Goal: Information Seeking & Learning: Learn about a topic

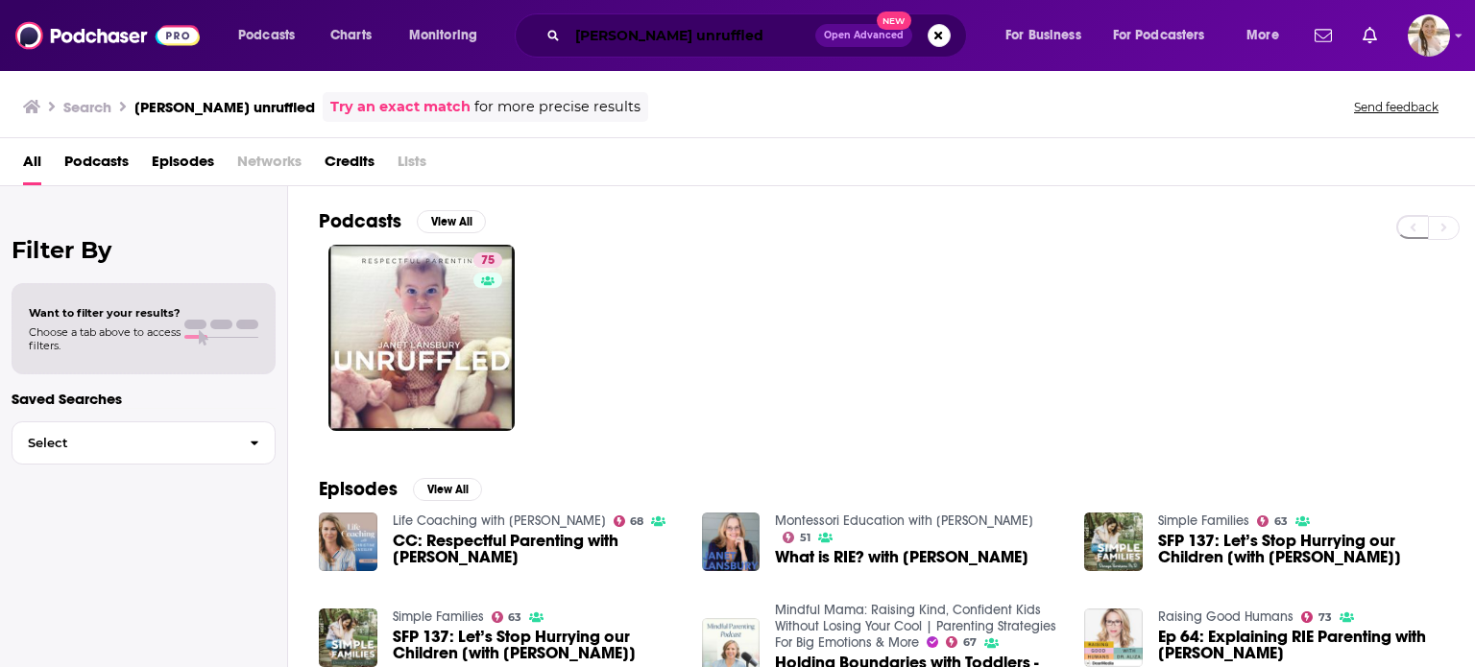
click at [783, 34] on input "[PERSON_NAME] unruffled" at bounding box center [692, 35] width 248 height 31
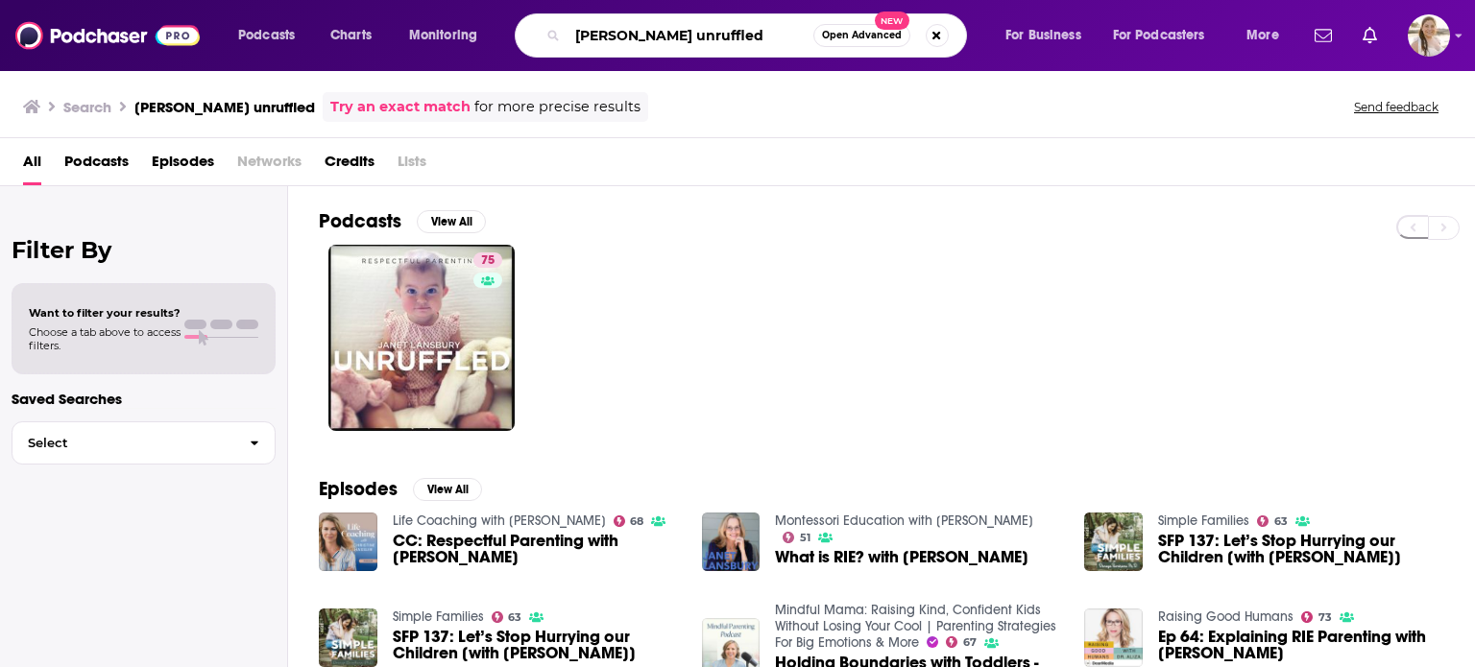
click at [783, 34] on input "[PERSON_NAME] unruffled" at bounding box center [691, 35] width 246 height 31
type input "morbid"
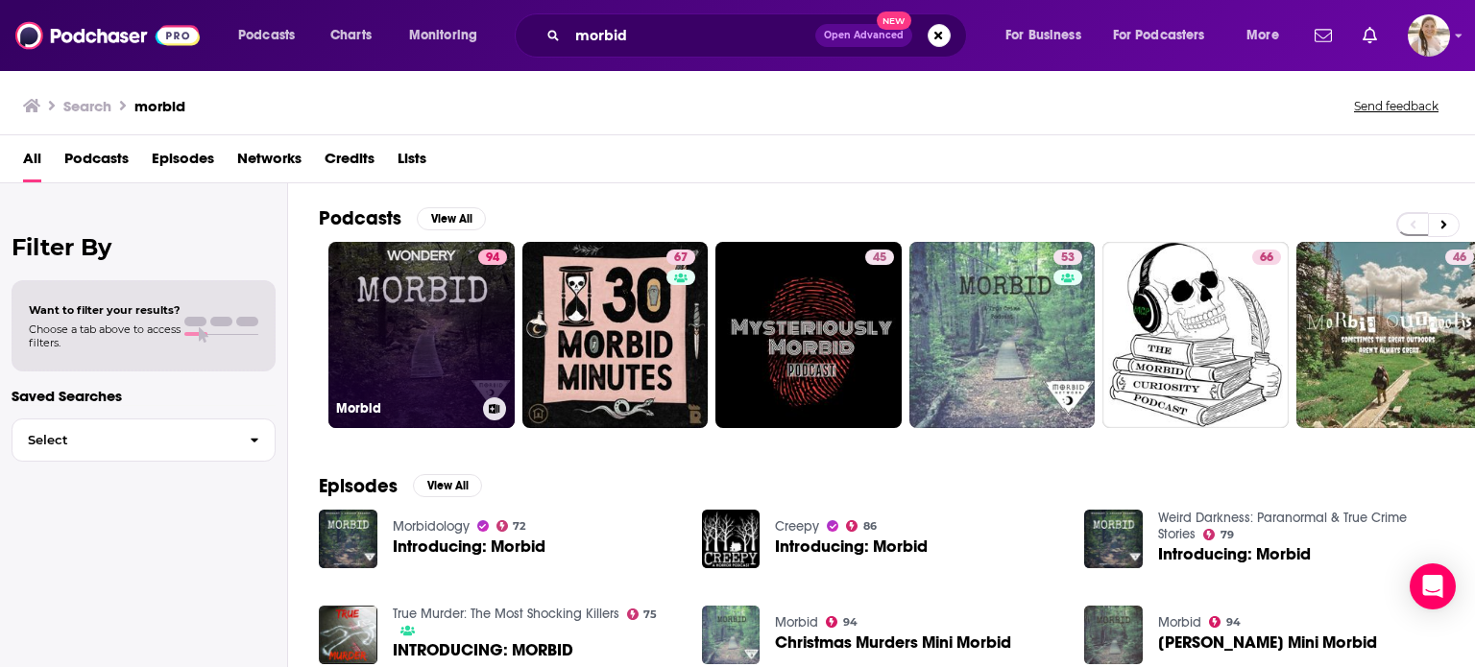
click at [437, 310] on link "94 Morbid" at bounding box center [421, 335] width 186 height 186
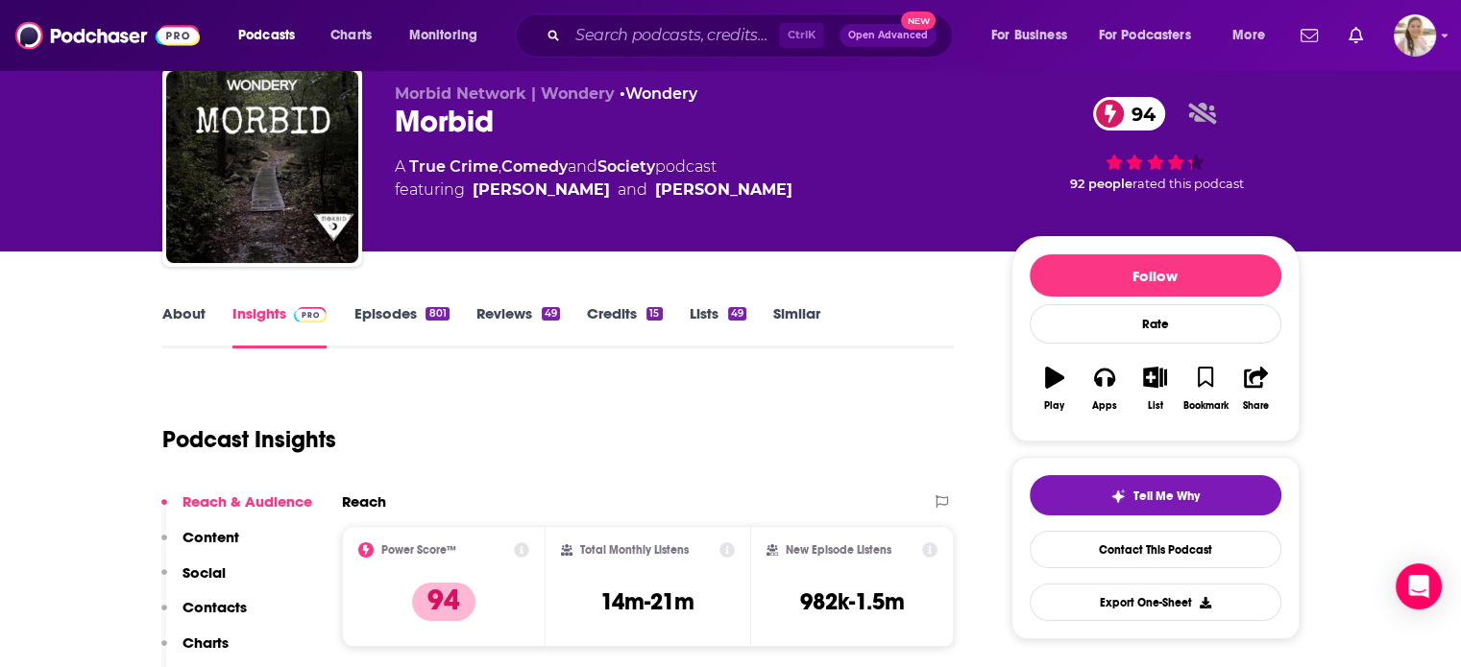
scroll to position [61, 0]
